Goal: Information Seeking & Learning: Find specific fact

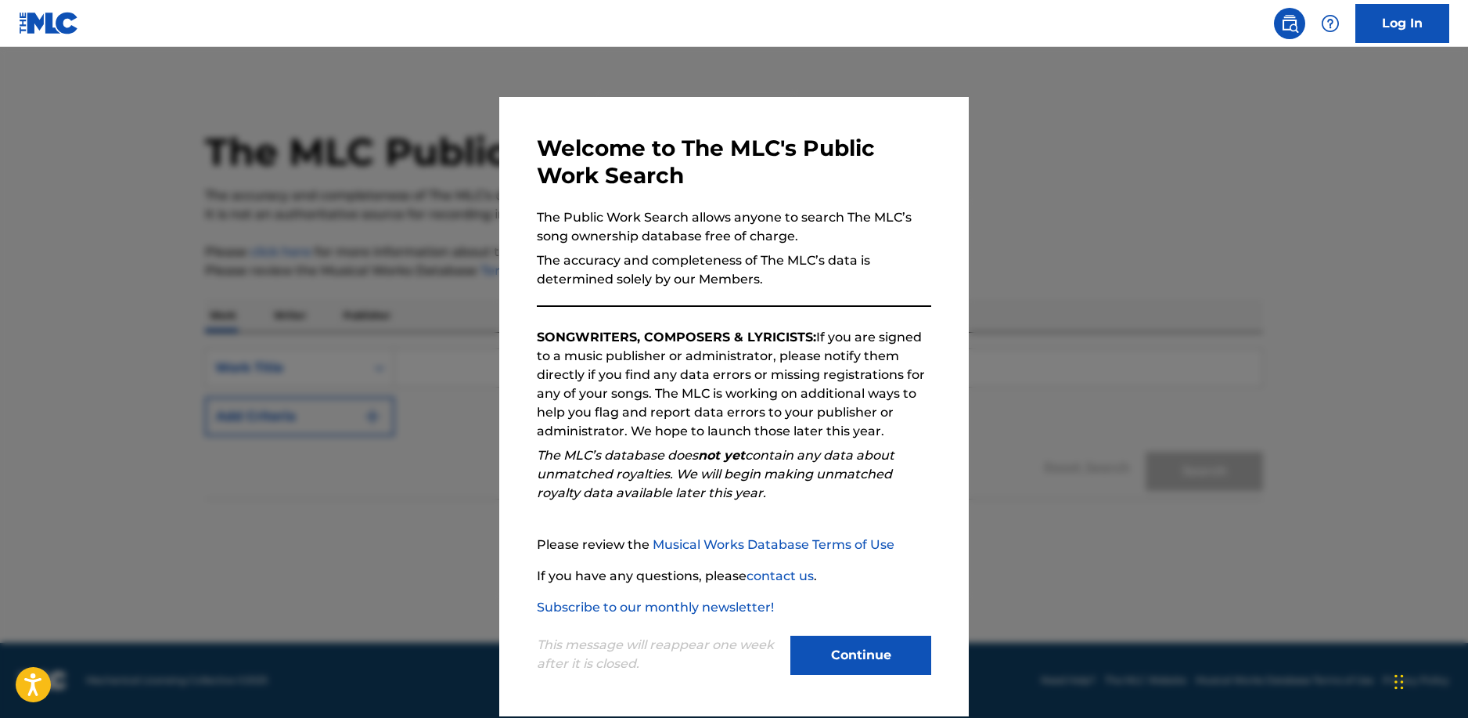
click at [871, 661] on button "Continue" at bounding box center [860, 654] width 141 height 39
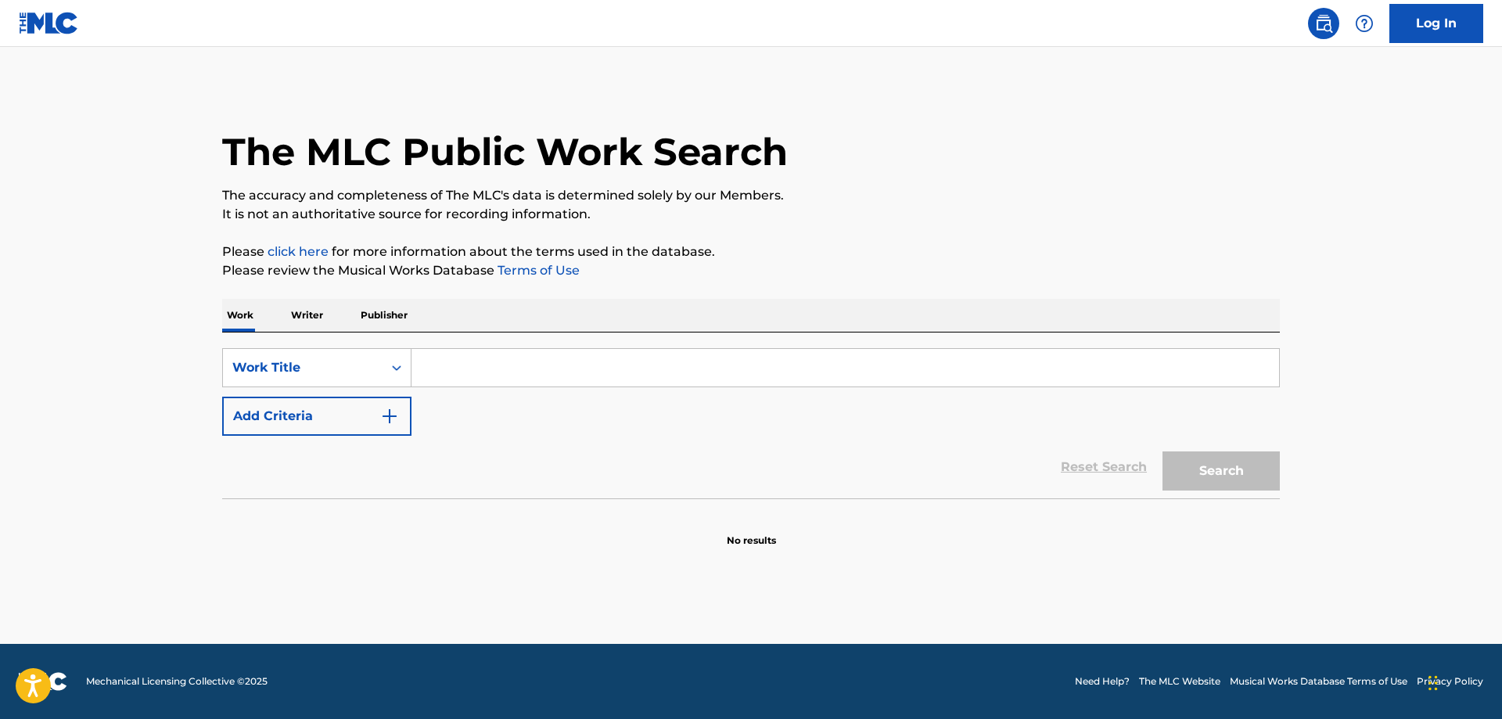
click at [507, 366] on input "Search Form" at bounding box center [846, 368] width 868 height 38
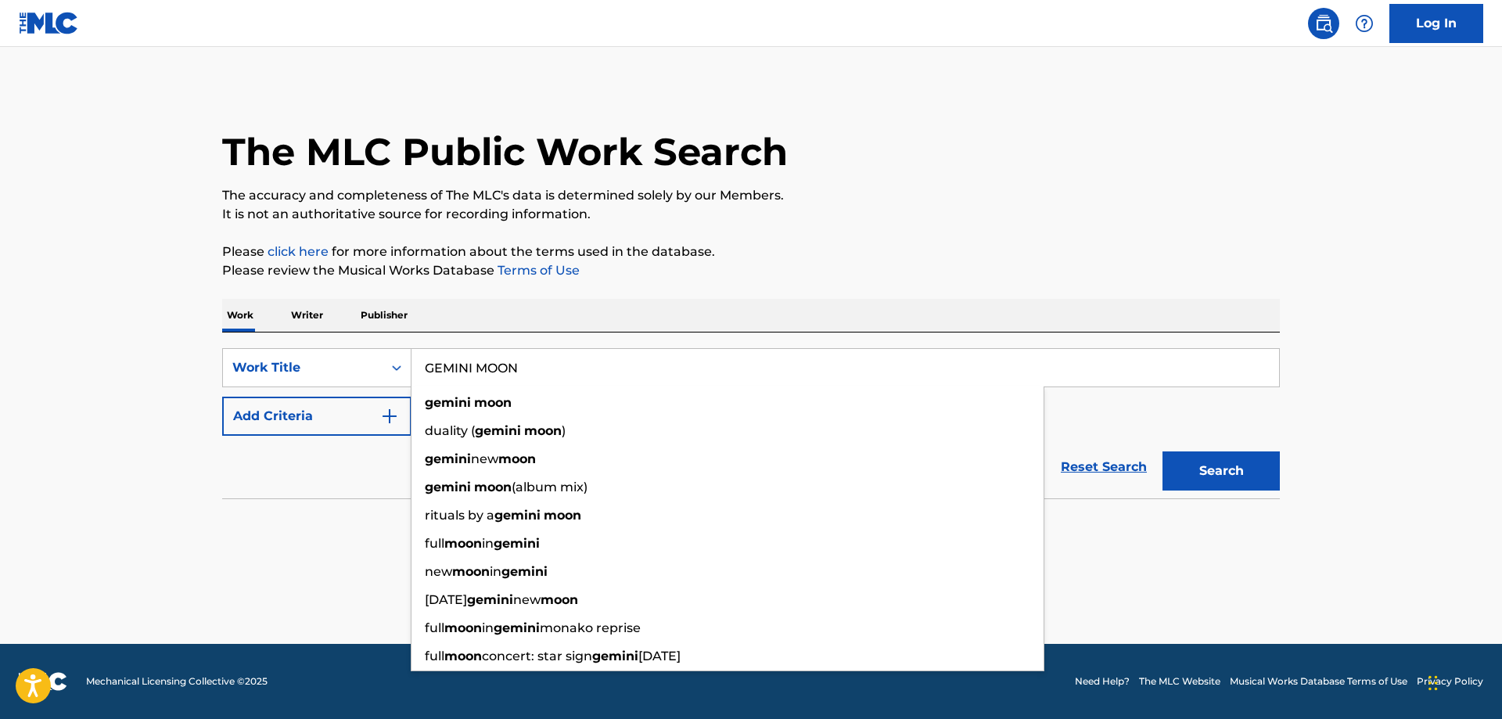
type input "GEMINI MOON"
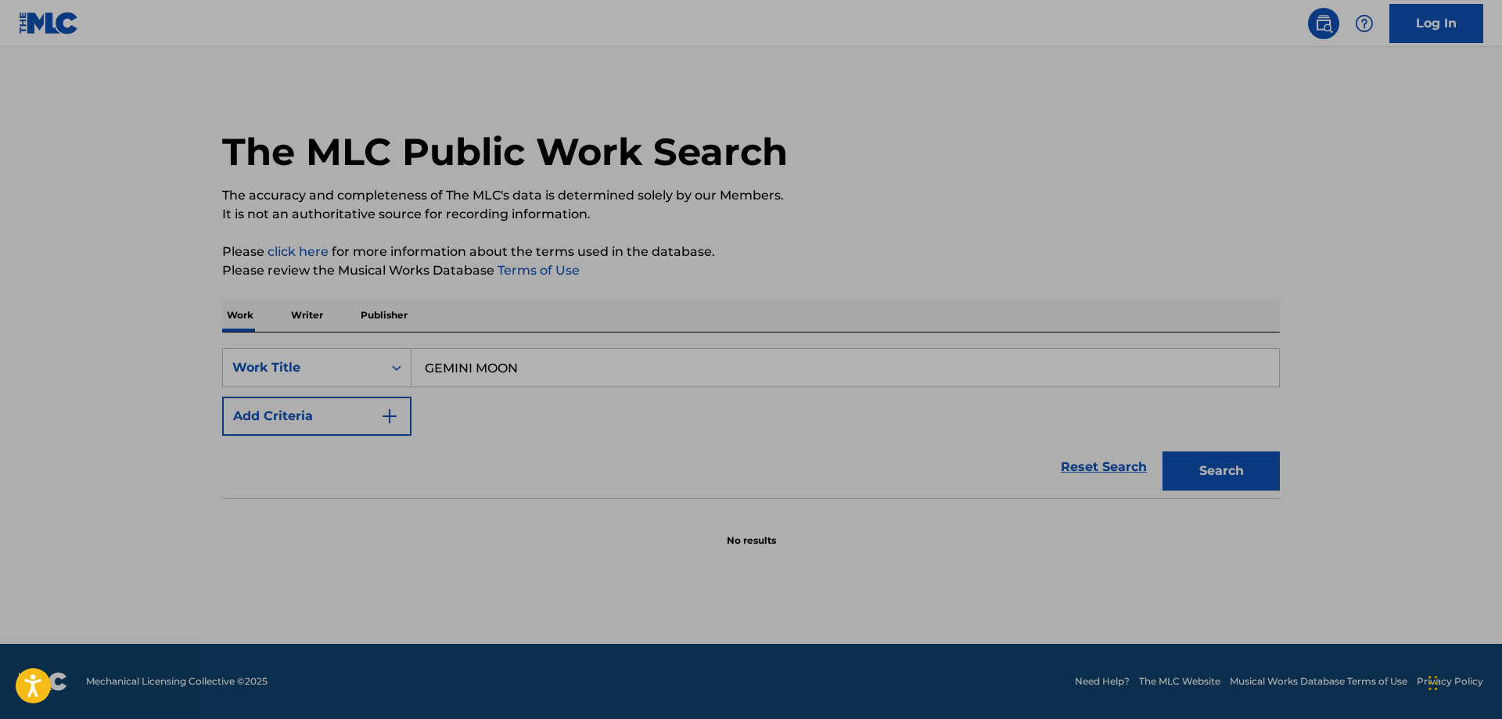
click at [394, 417] on img "Search Form" at bounding box center [389, 416] width 19 height 19
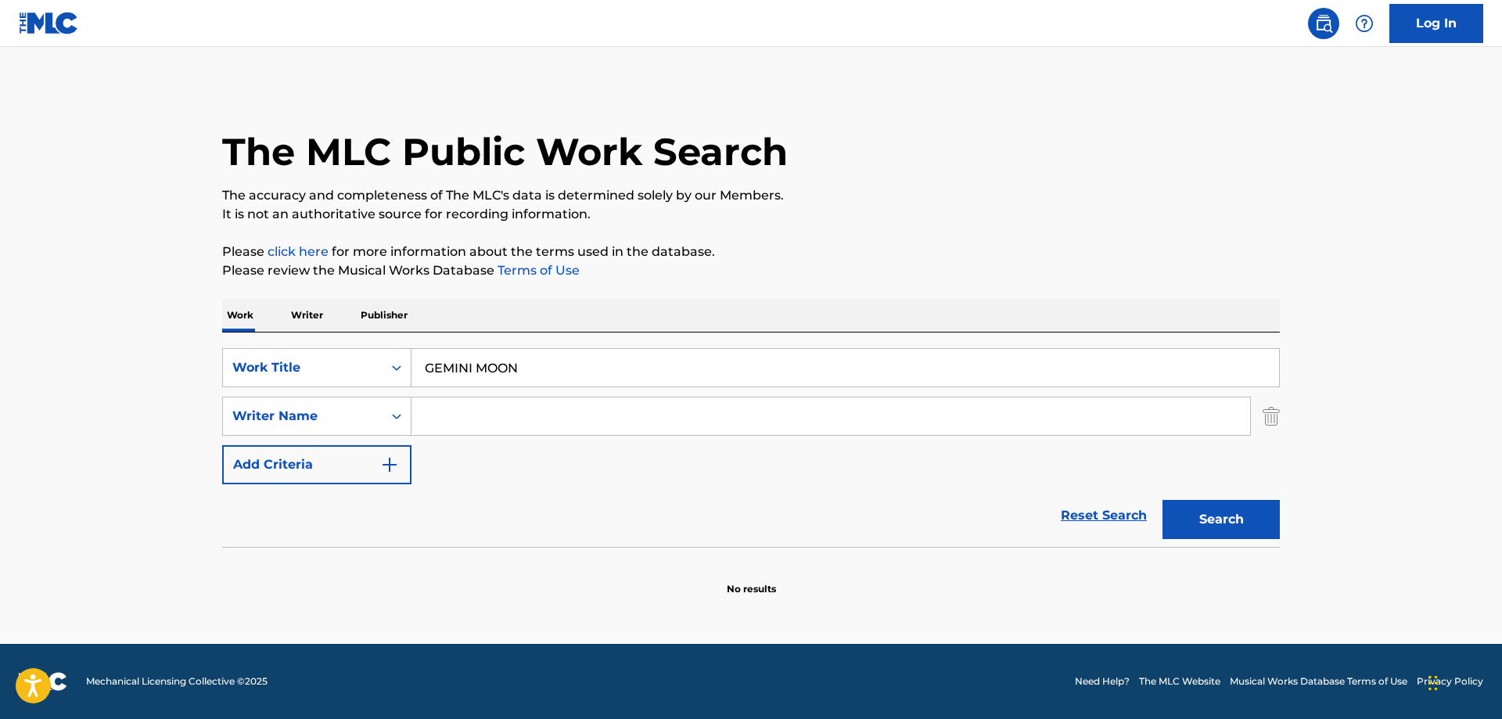
click at [464, 416] on input "Search Form" at bounding box center [831, 417] width 839 height 38
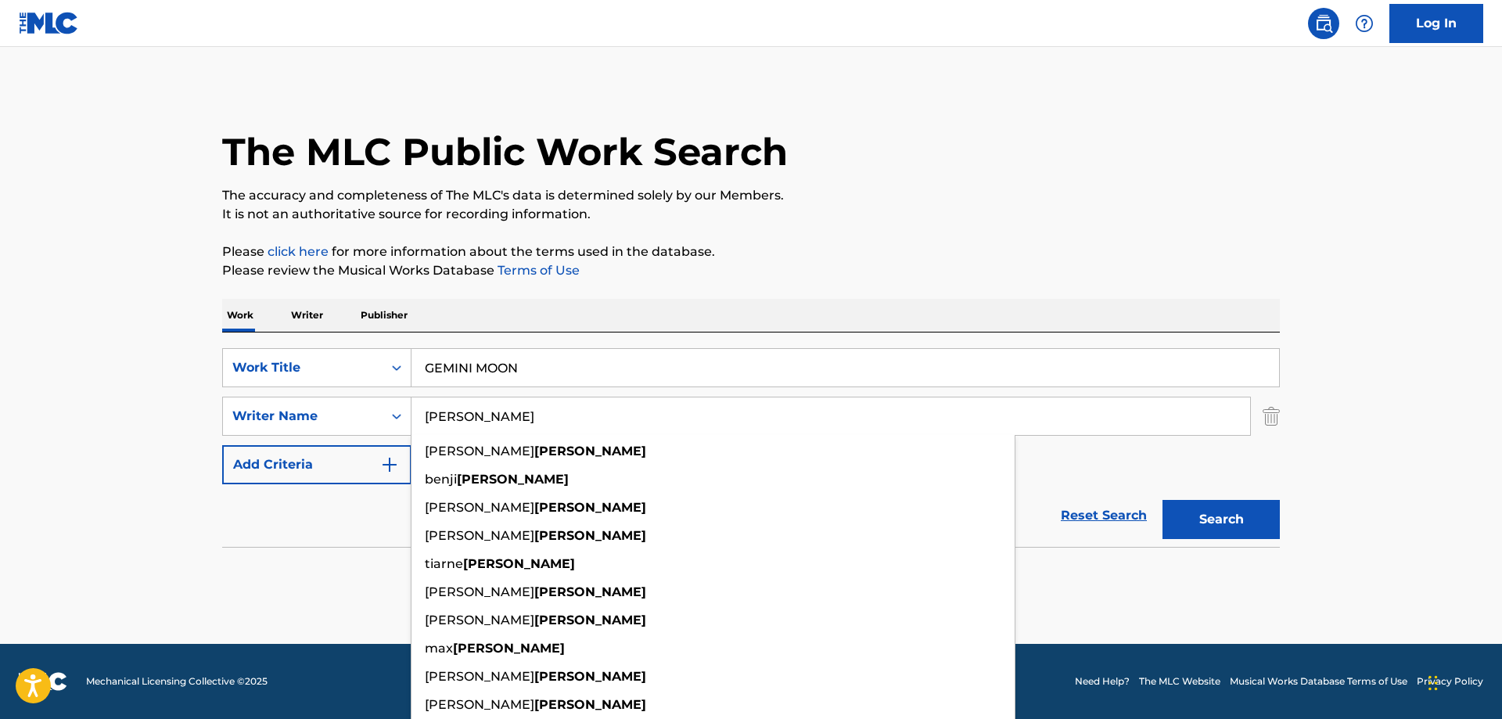
type input "[PERSON_NAME]"
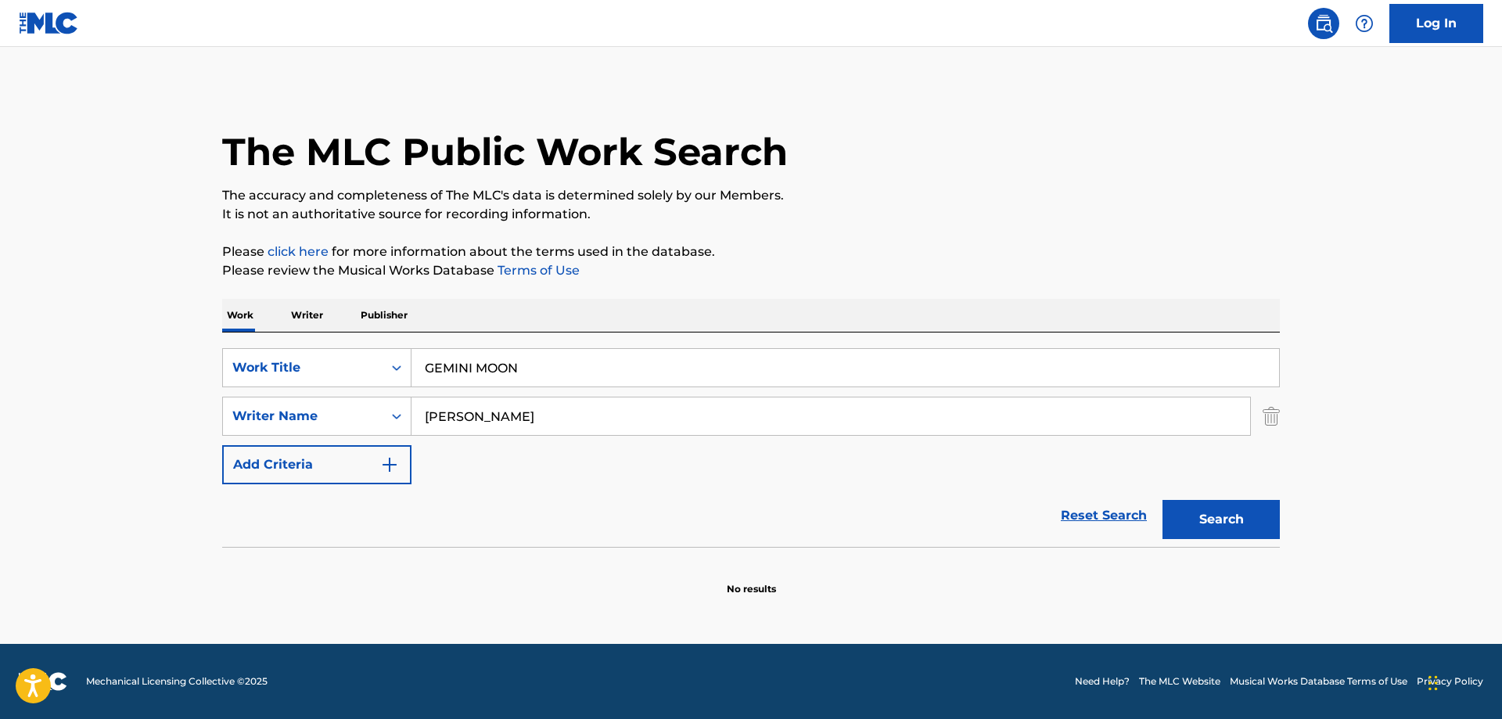
click at [1220, 518] on button "Search" at bounding box center [1221, 519] width 117 height 39
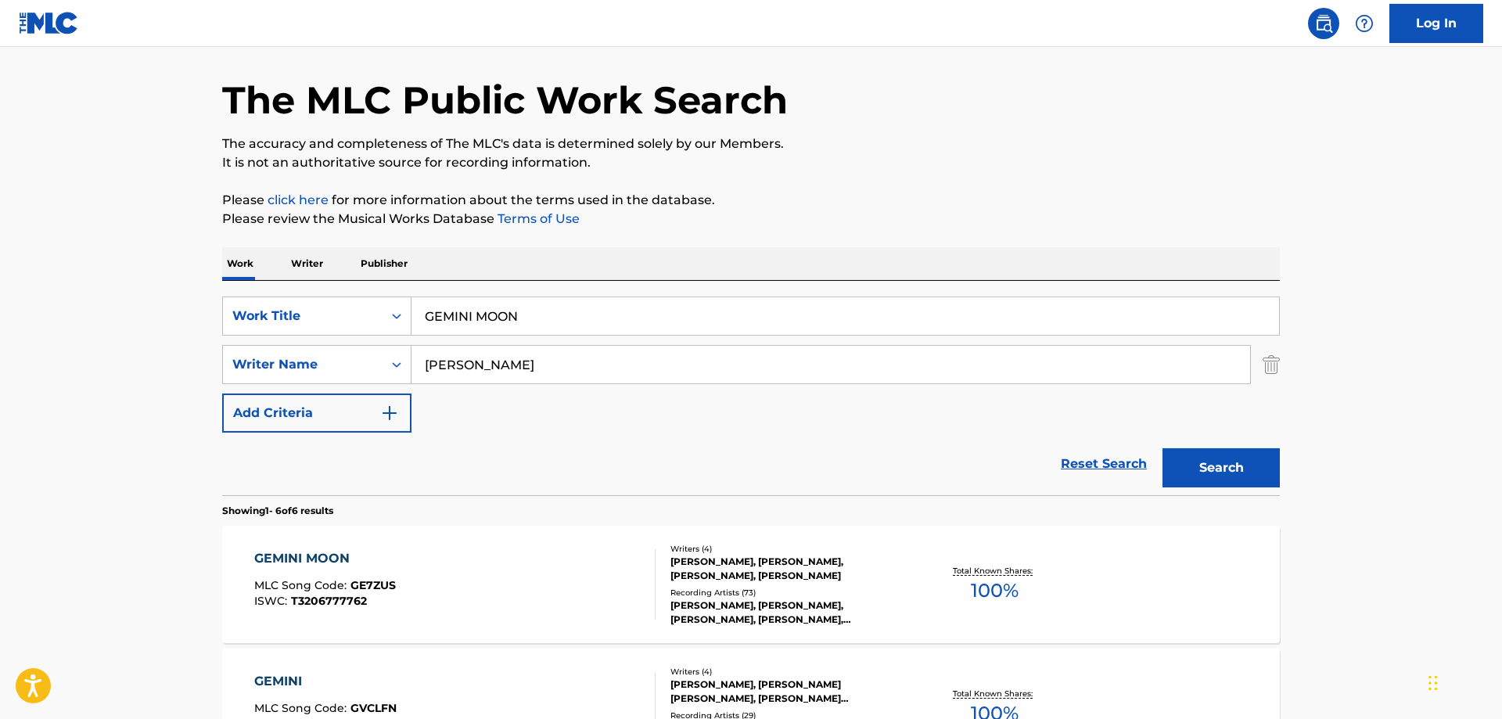
scroll to position [80, 0]
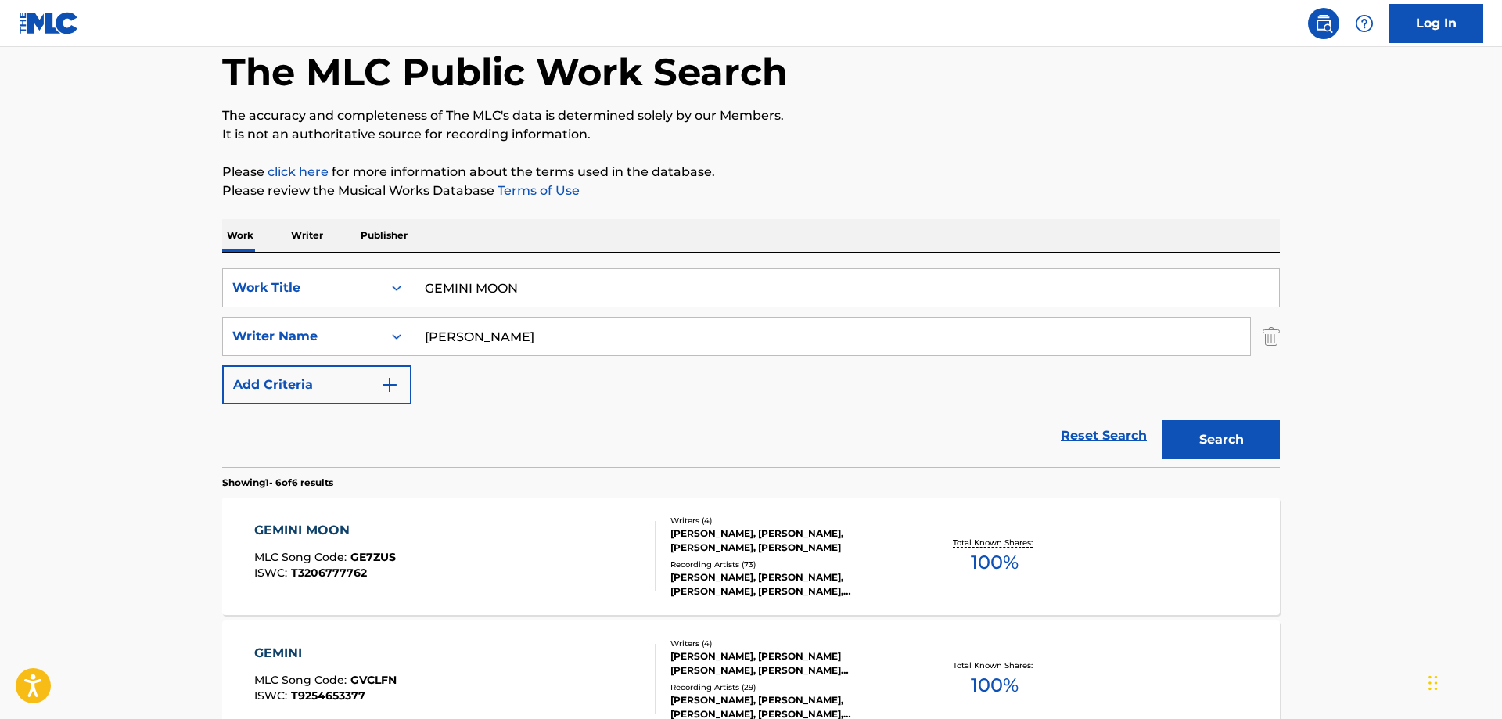
click at [316, 529] on div "GEMINI MOON" at bounding box center [325, 530] width 142 height 19
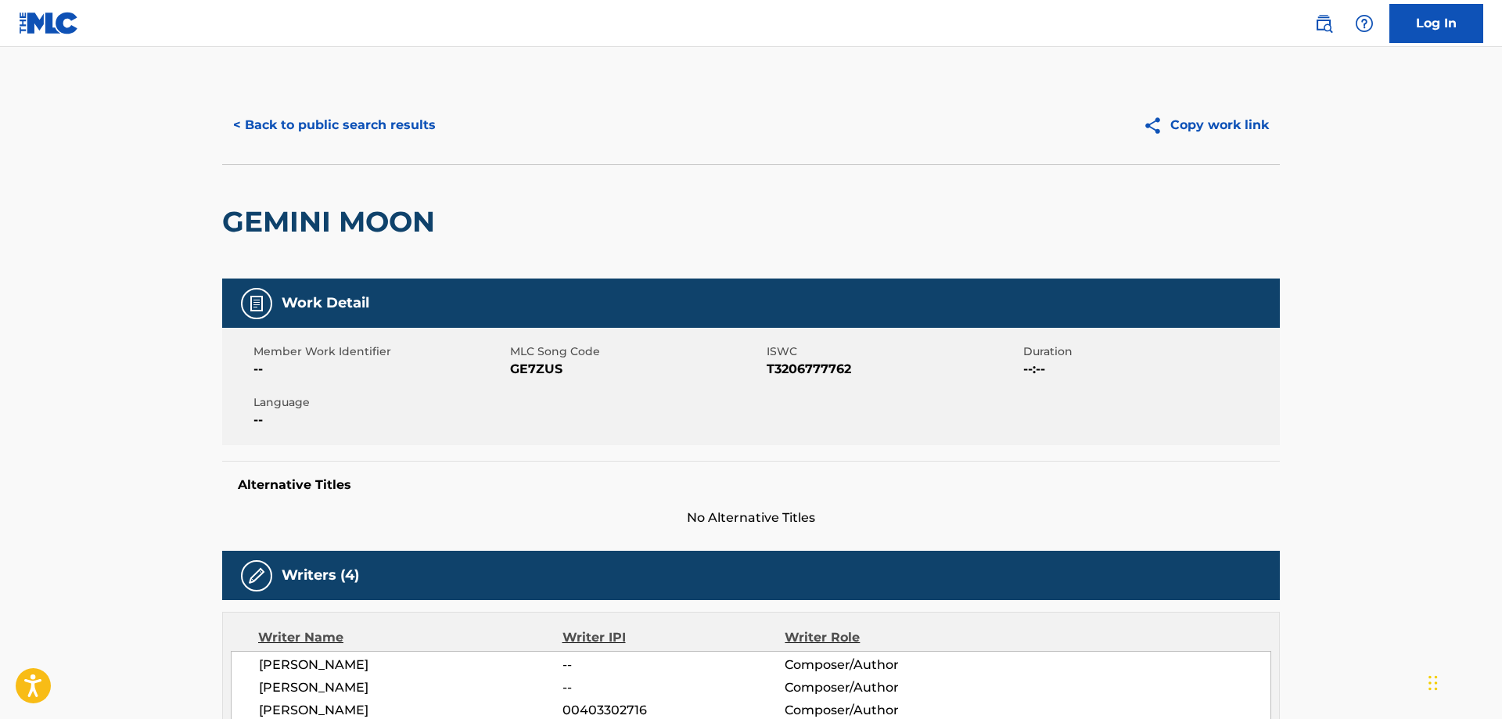
click at [356, 124] on button "< Back to public search results" at bounding box center [334, 125] width 225 height 39
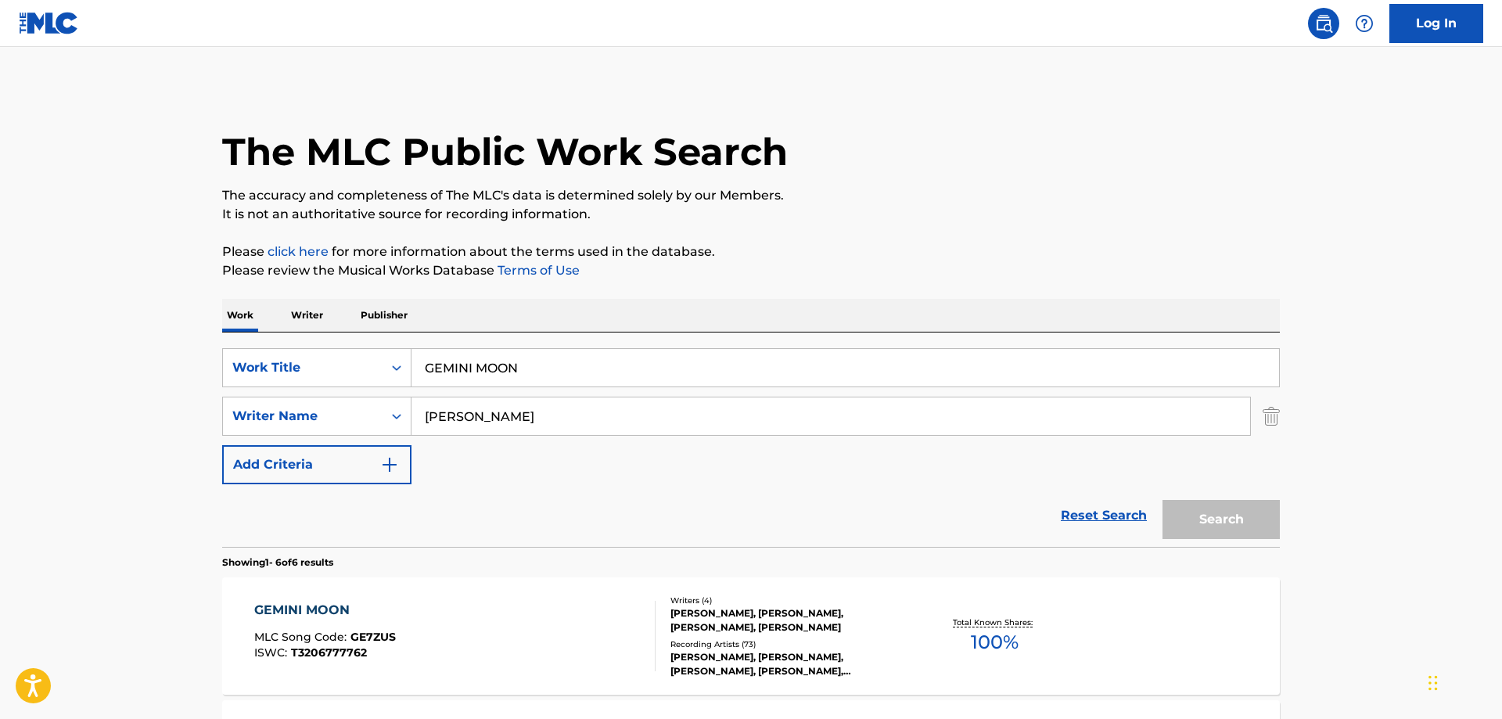
scroll to position [80, 0]
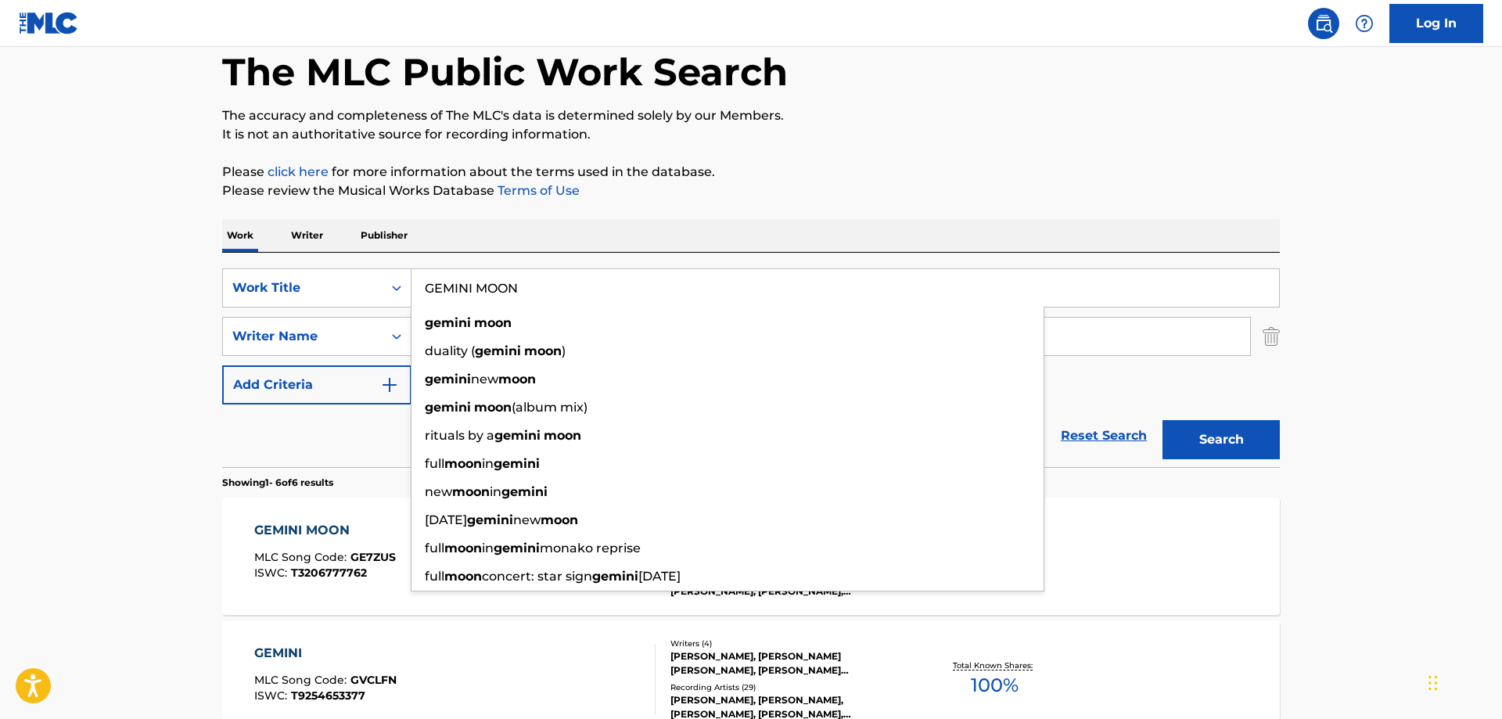
drag, startPoint x: 473, startPoint y: 290, endPoint x: 650, endPoint y: 310, distance: 177.9
click at [639, 307] on input "GEMINI MOON" at bounding box center [846, 288] width 868 height 38
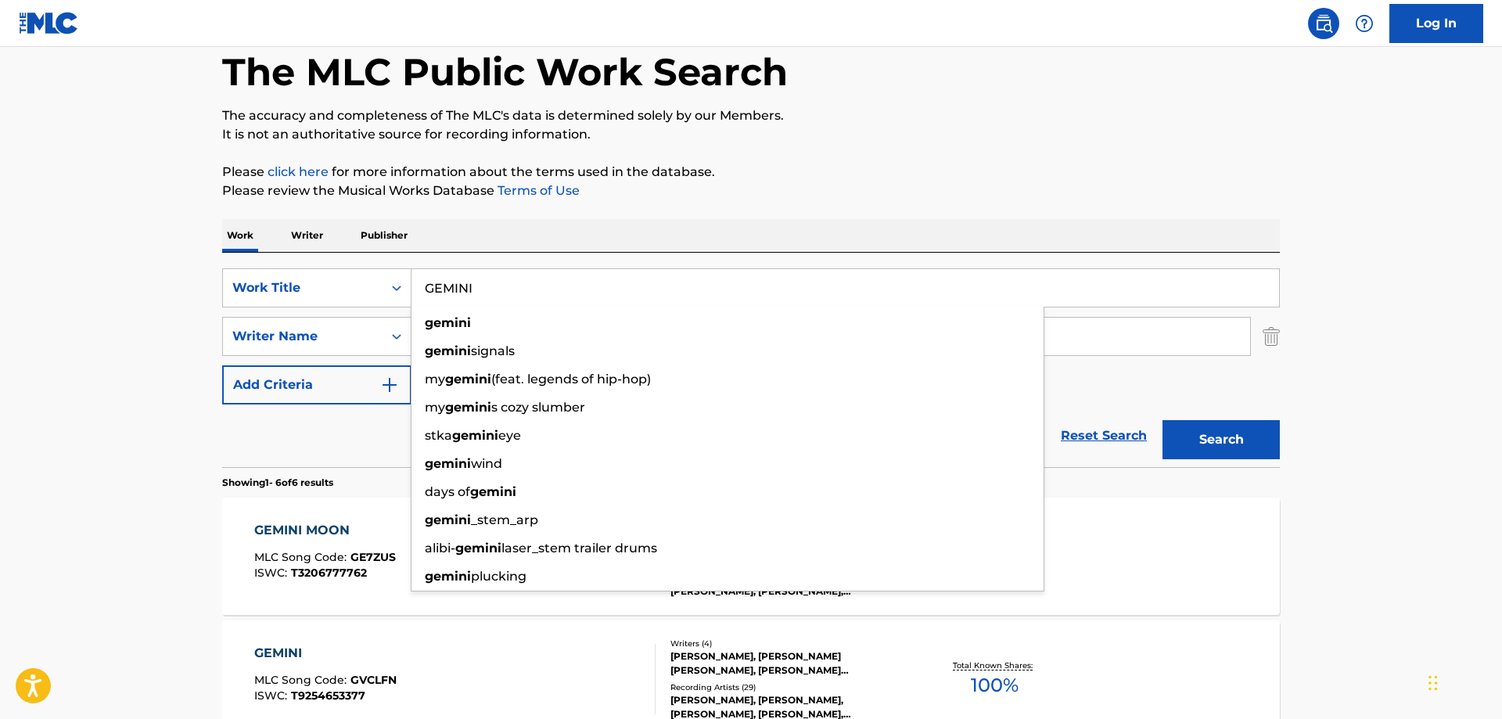
type input "GEMINI"
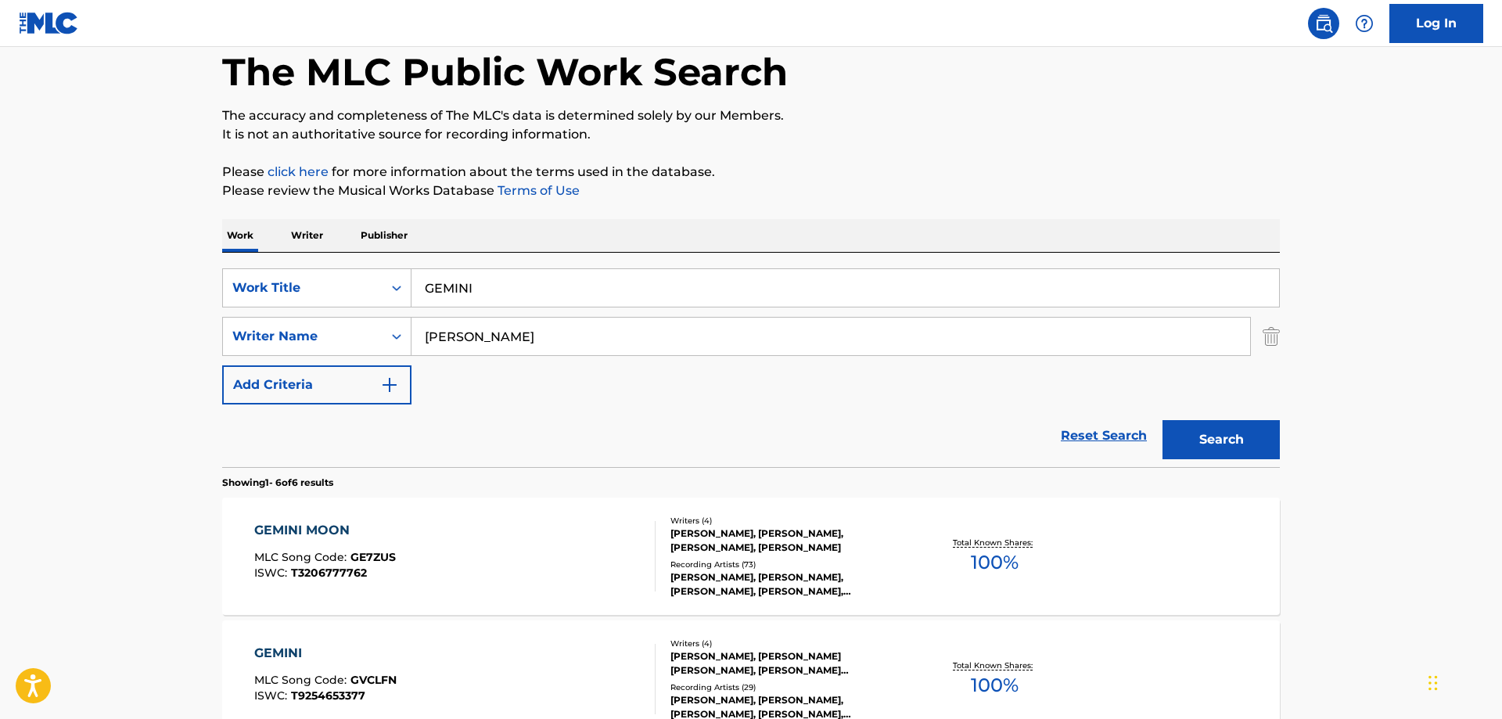
click at [1215, 447] on button "Search" at bounding box center [1221, 439] width 117 height 39
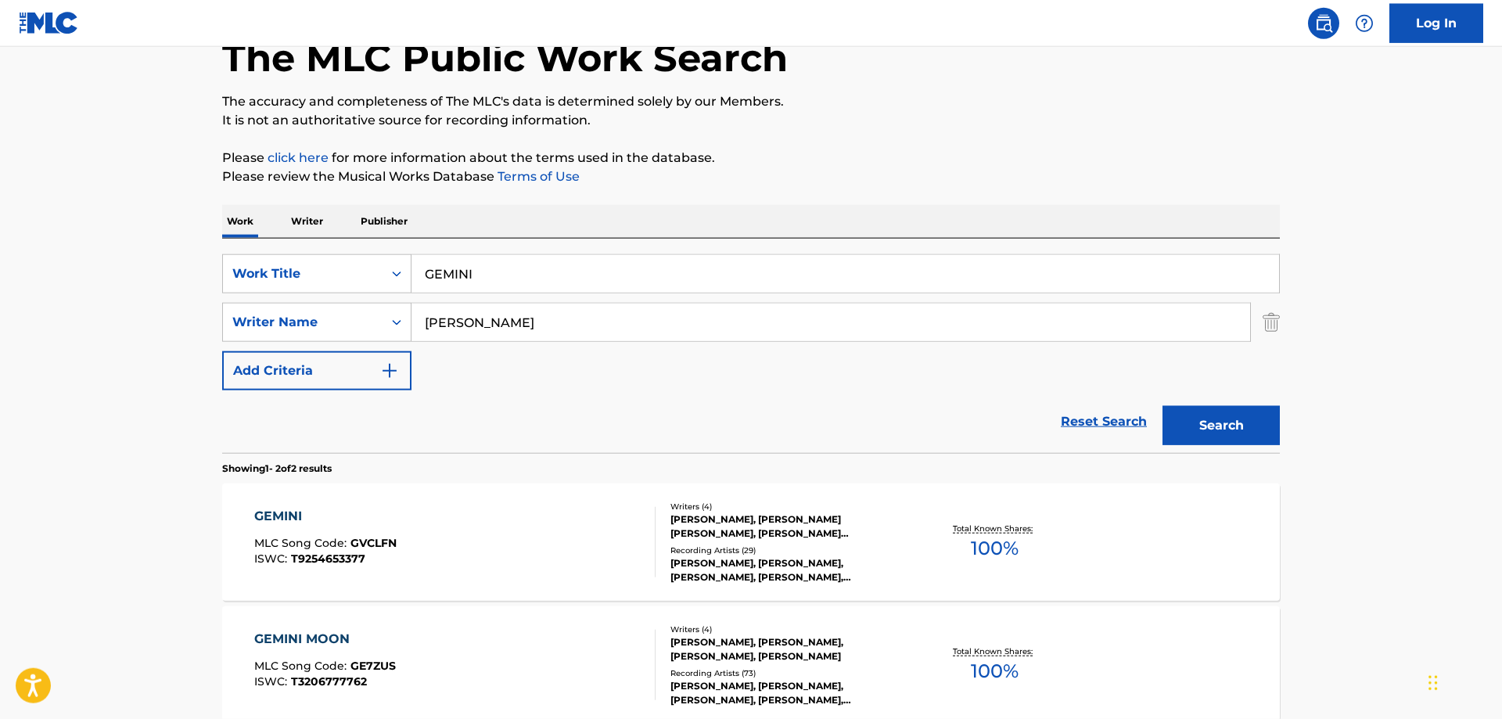
scroll to position [171, 0]
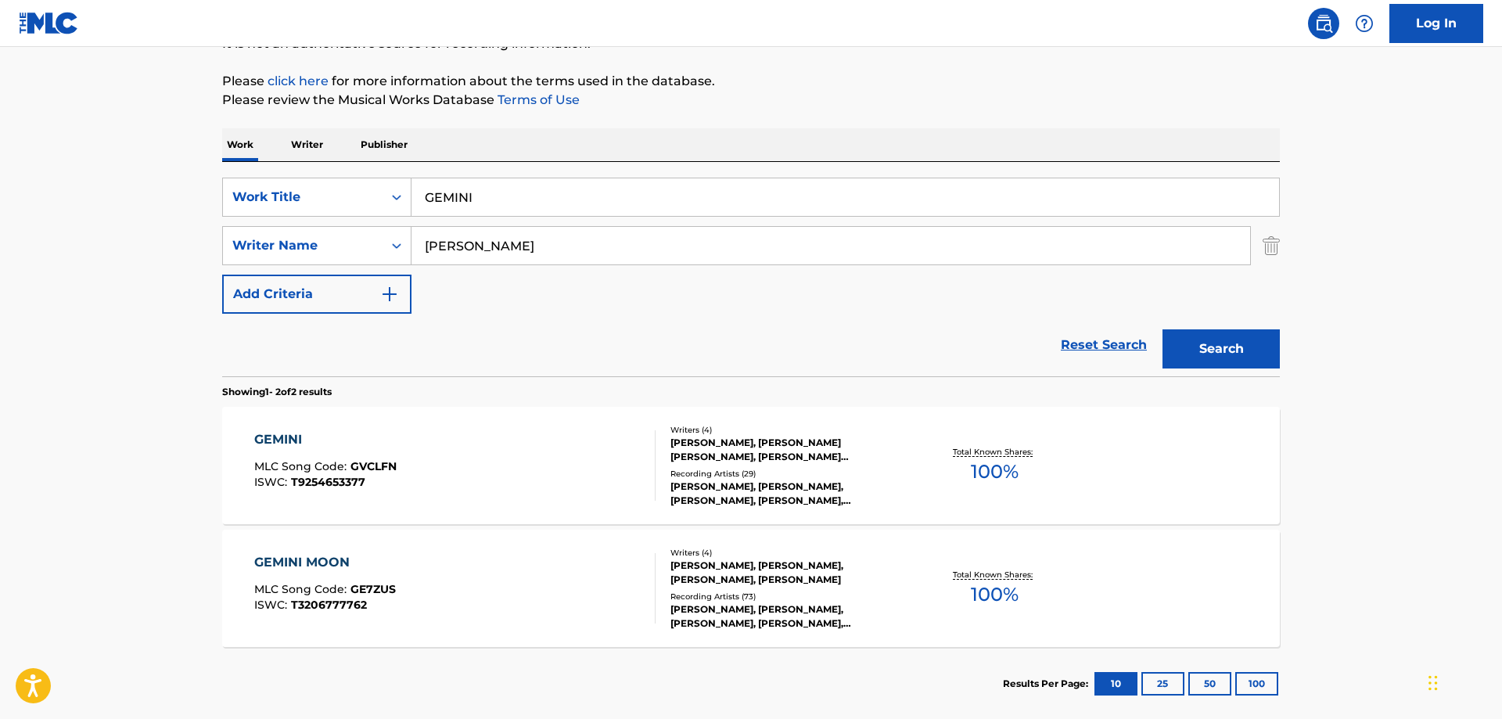
click at [279, 437] on div "GEMINI" at bounding box center [325, 439] width 142 height 19
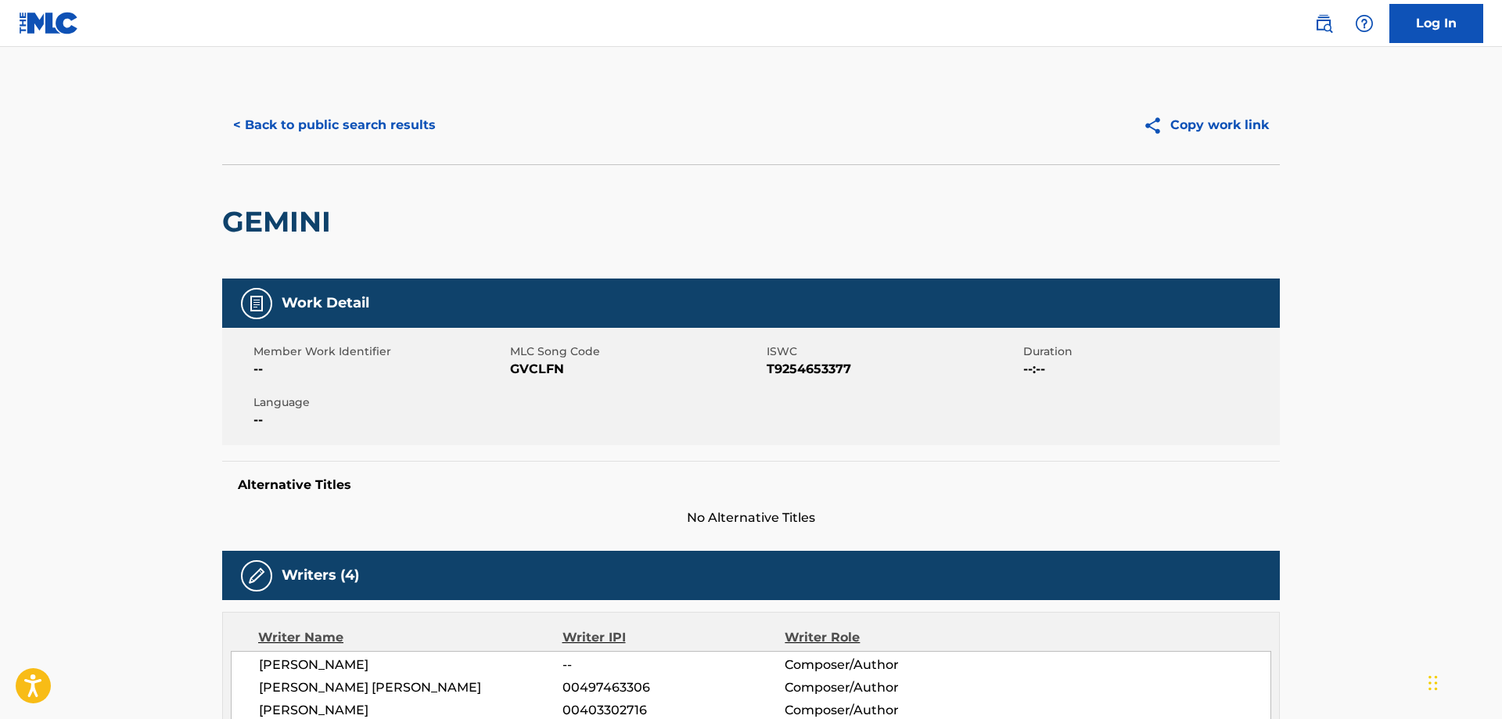
click at [350, 120] on button "< Back to public search results" at bounding box center [334, 125] width 225 height 39
